Goal: Task Accomplishment & Management: Complete application form

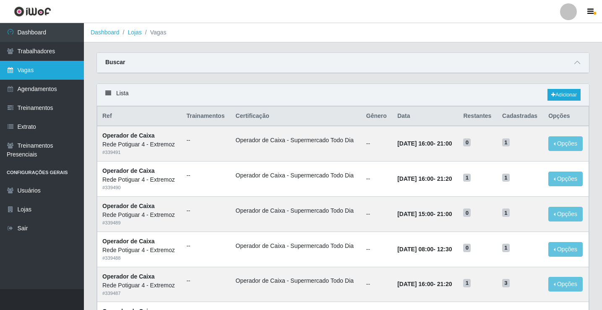
click at [24, 74] on link "Vagas" at bounding box center [42, 70] width 84 height 19
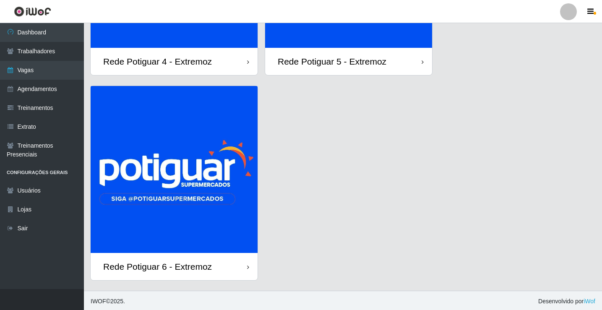
scroll to position [174, 0]
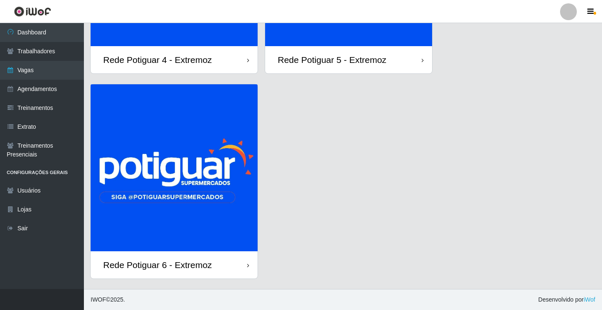
click at [208, 183] on img at bounding box center [174, 167] width 167 height 167
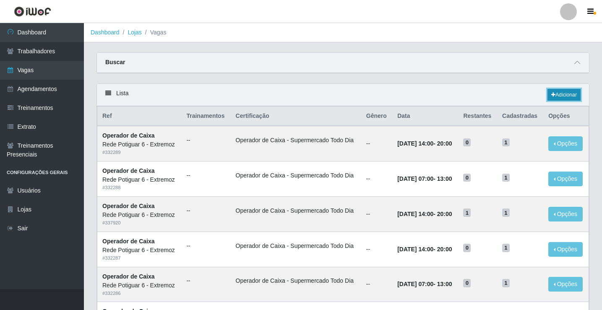
click at [550, 92] on link "Adicionar" at bounding box center [563, 95] width 33 height 12
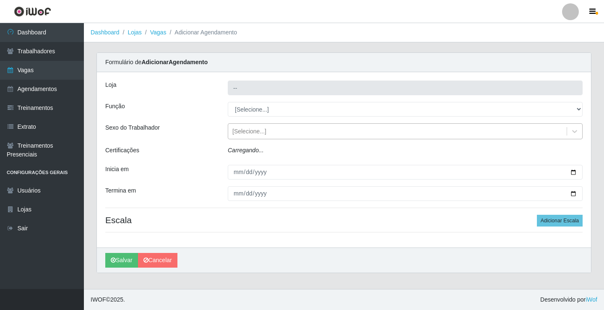
type input "Rede Potiguar 6 - Extremoz"
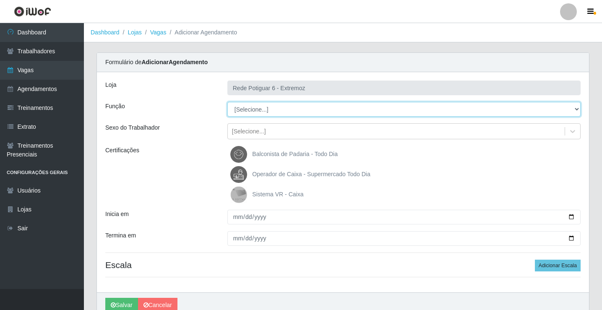
click at [266, 110] on select "[Selecione...] ASG Balconista Embalador Operador de Caixa Operador de Caixa + O…" at bounding box center [403, 109] width 353 height 15
select select "22"
click at [227, 102] on select "[Selecione...] ASG Balconista Embalador Operador de Caixa Operador de Caixa + O…" at bounding box center [403, 109] width 353 height 15
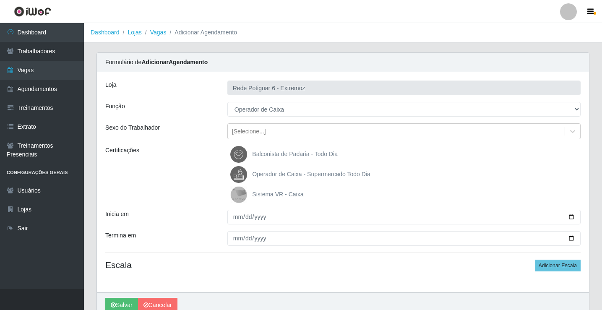
click at [263, 172] on span "Operador de Caixa - Supermercado Todo Dia" at bounding box center [311, 174] width 118 height 7
click at [0, 0] on input "Operador de Caixa - Supermercado Todo Dia" at bounding box center [0, 0] width 0 height 0
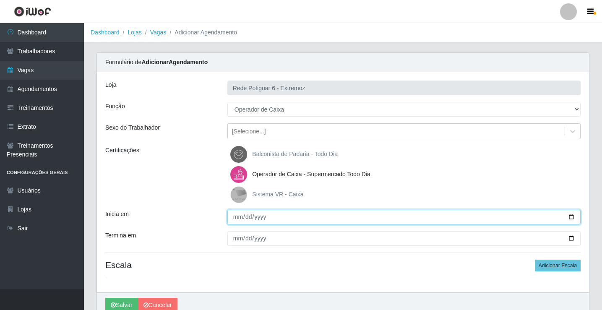
click at [238, 217] on input "Inicia em" at bounding box center [403, 217] width 353 height 15
type input "[DATE]"
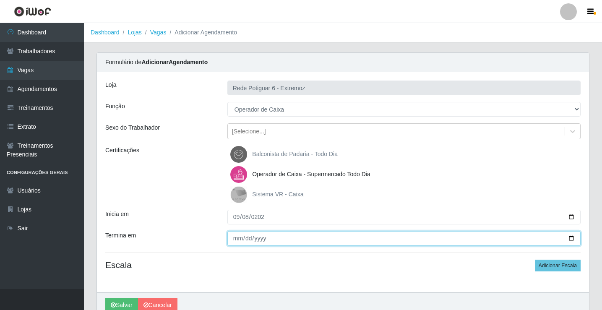
click at [239, 232] on input "Termina em" at bounding box center [403, 238] width 353 height 15
type input "[DATE]"
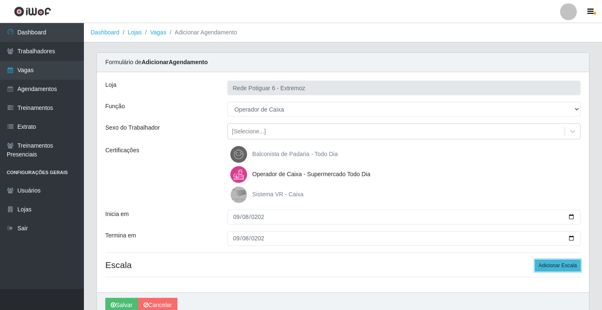
click at [561, 262] on button "Adicionar Escala" at bounding box center [558, 266] width 46 height 12
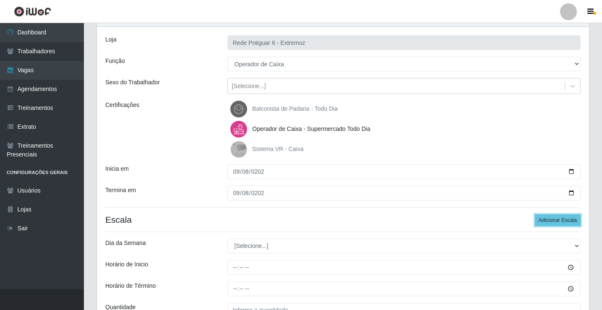
scroll to position [132, 0]
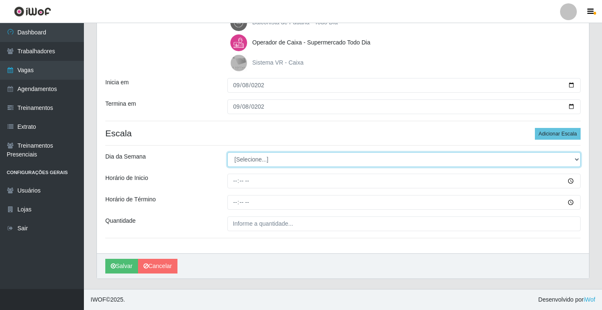
click at [262, 158] on select "[Selecione...] Segunda Terça Quarta Quinta Sexta Sábado Domingo" at bounding box center [403, 159] width 353 height 15
select select "1"
click at [227, 152] on select "[Selecione...] Segunda Terça Quarta Quinta Sexta Sábado Domingo" at bounding box center [403, 159] width 353 height 15
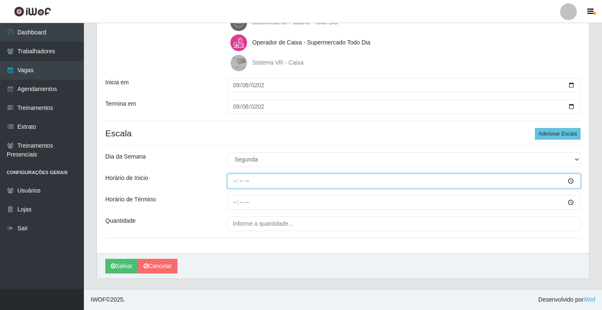
click at [238, 180] on input "Horário de Inicio" at bounding box center [403, 181] width 353 height 15
type input "07:00"
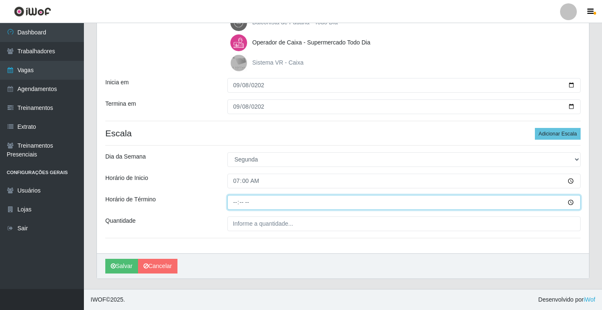
click at [235, 204] on input "Horário de Término" at bounding box center [403, 202] width 353 height 15
type input "13:00"
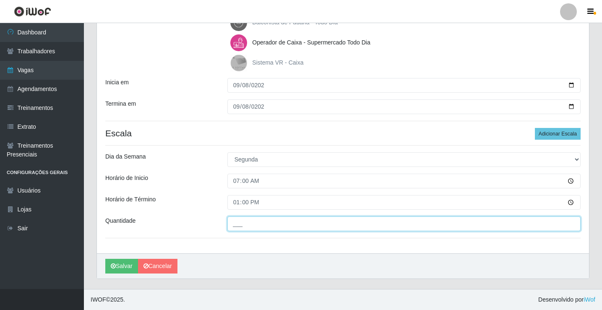
click at [265, 219] on input "___" at bounding box center [403, 223] width 353 height 15
type input "01_"
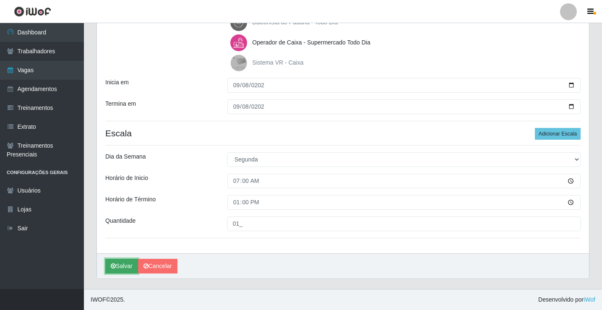
click at [126, 260] on button "Salvar" at bounding box center [121, 266] width 33 height 15
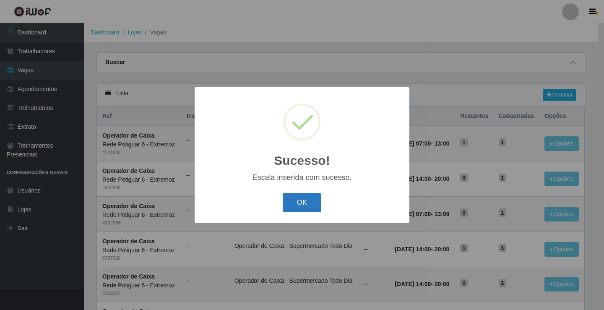
click at [306, 204] on button "OK" at bounding box center [302, 203] width 39 height 20
